Goal: Information Seeking & Learning: Learn about a topic

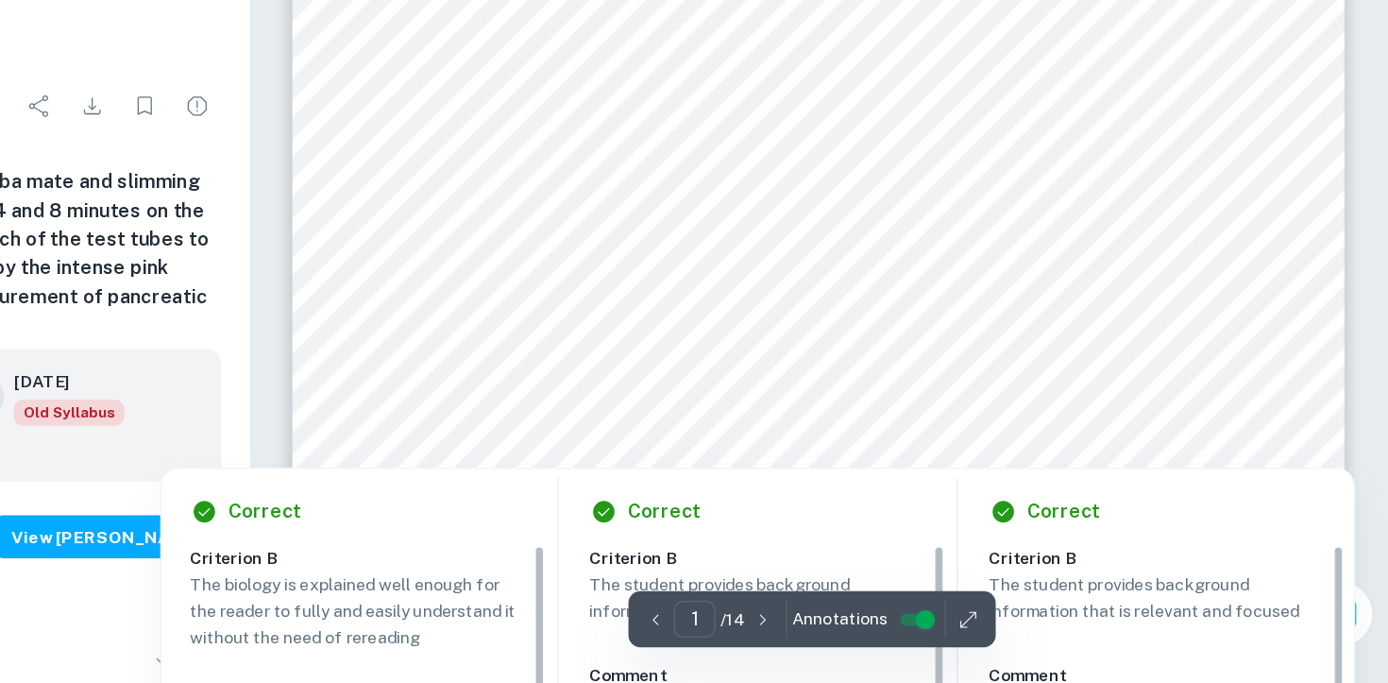
scroll to position [9, 0]
click at [927, 361] on div at bounding box center [944, 356] width 648 height 26
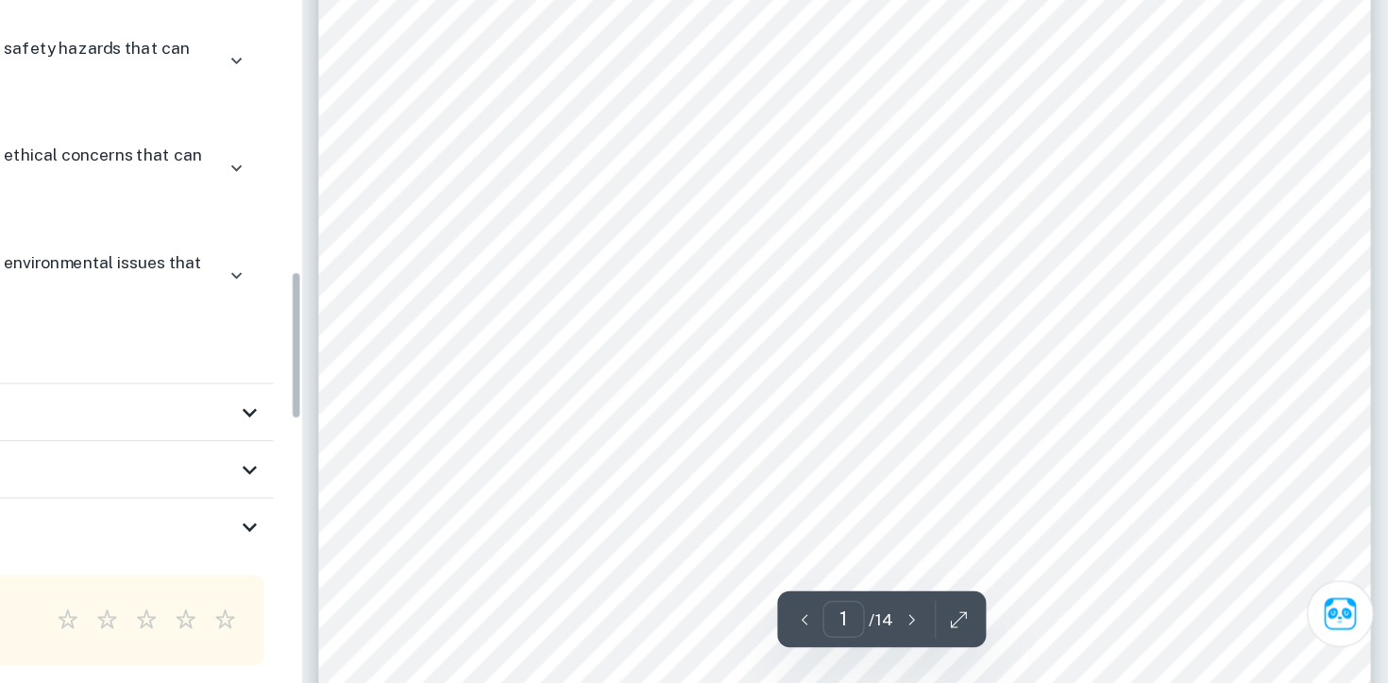
scroll to position [289, 0]
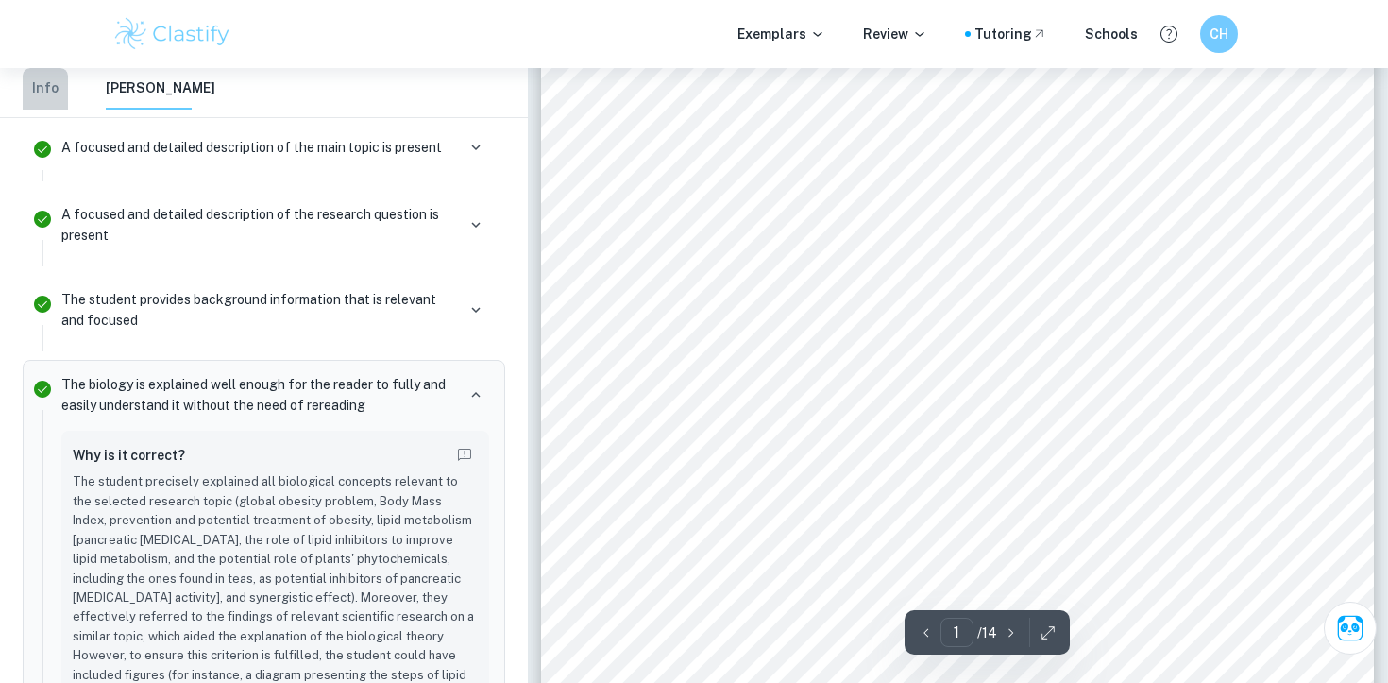
click at [48, 88] on button "Info" at bounding box center [45, 89] width 45 height 42
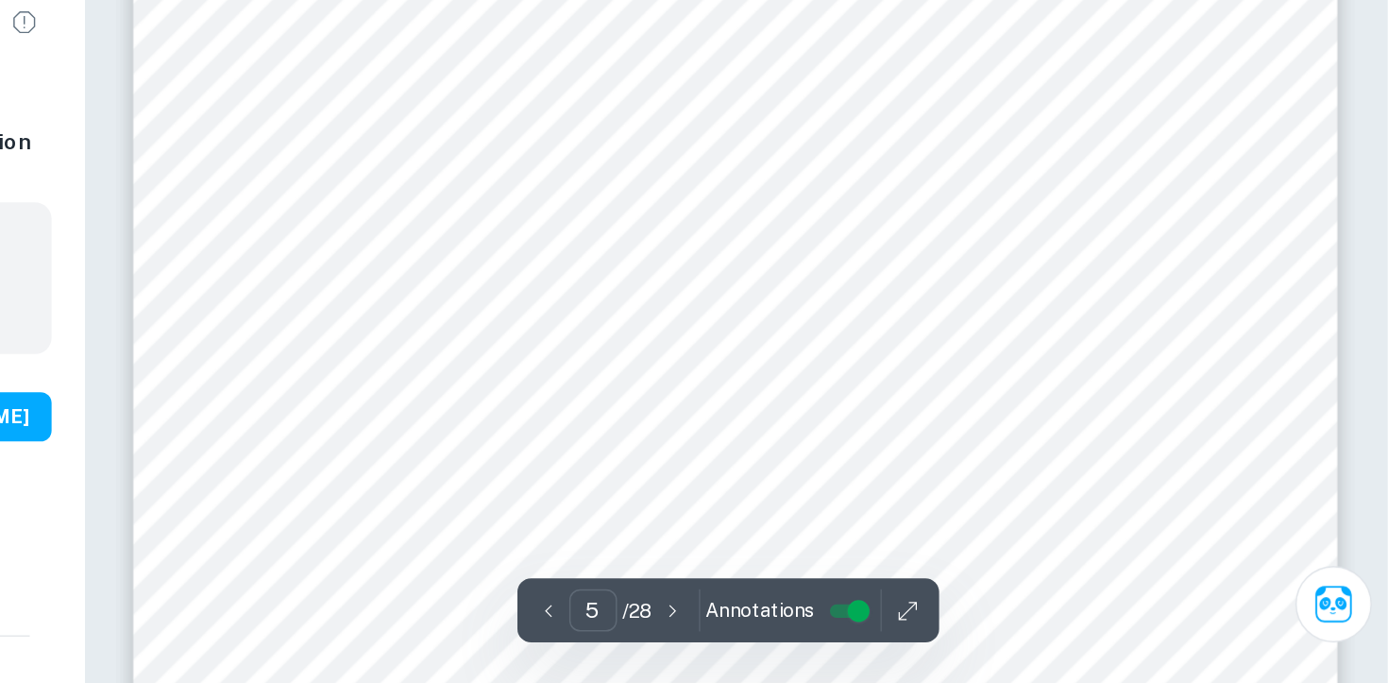
scroll to position [4757, 0]
